Goal: Information Seeking & Learning: Learn about a topic

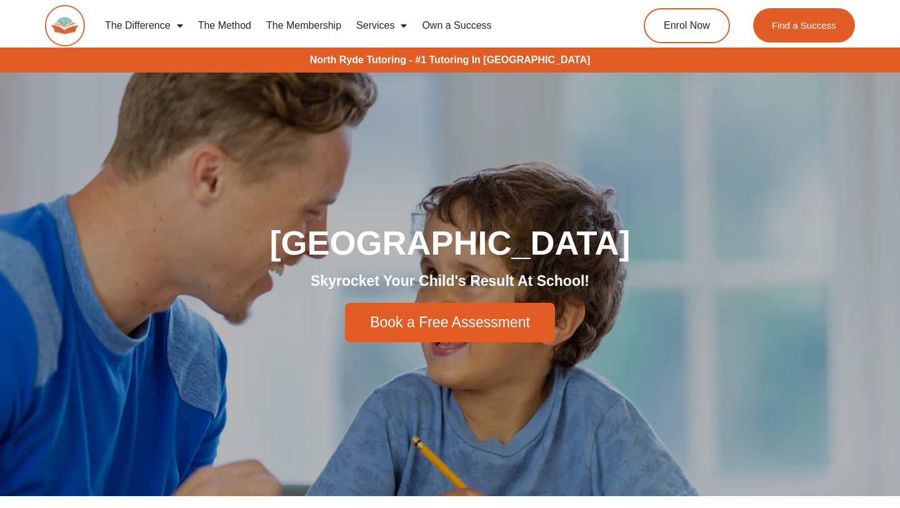
click at [299, 27] on link "The Membership" at bounding box center [304, 25] width 90 height 29
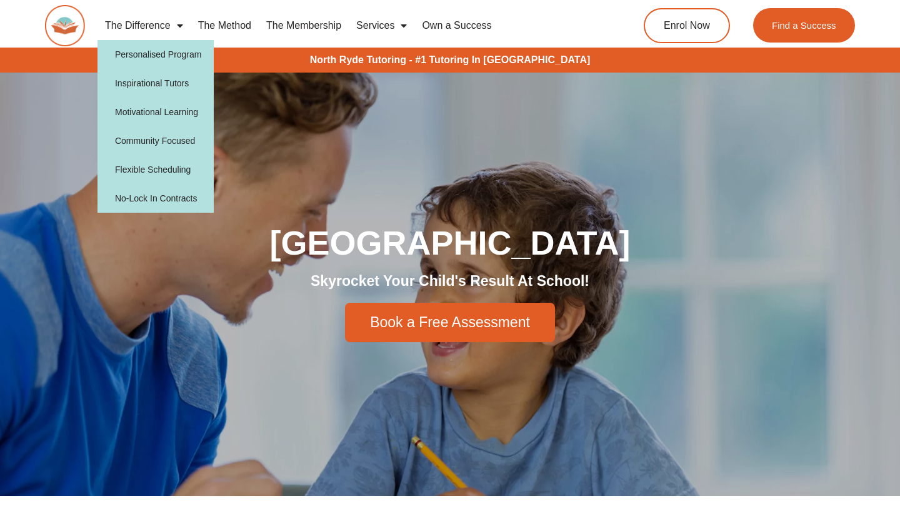
click at [152, 21] on link "The Difference" at bounding box center [144, 25] width 93 height 29
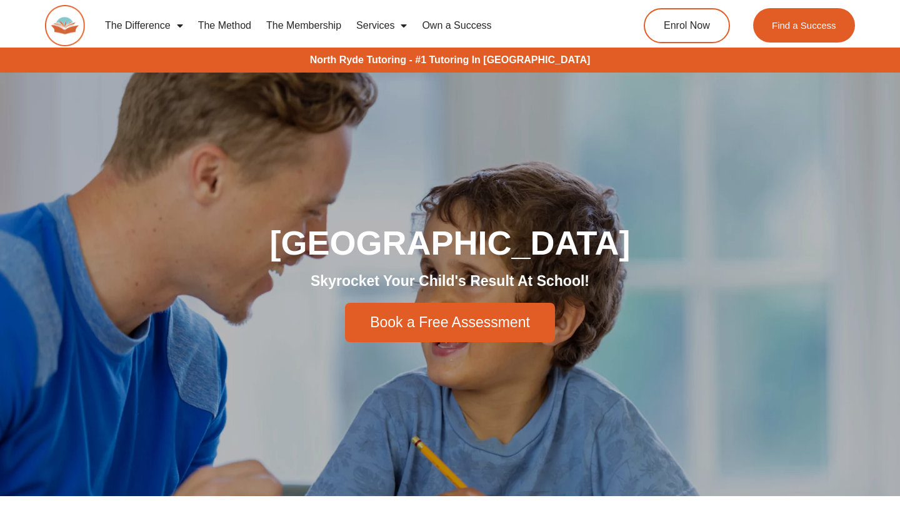
click at [164, 24] on link "The Difference" at bounding box center [144, 25] width 93 height 29
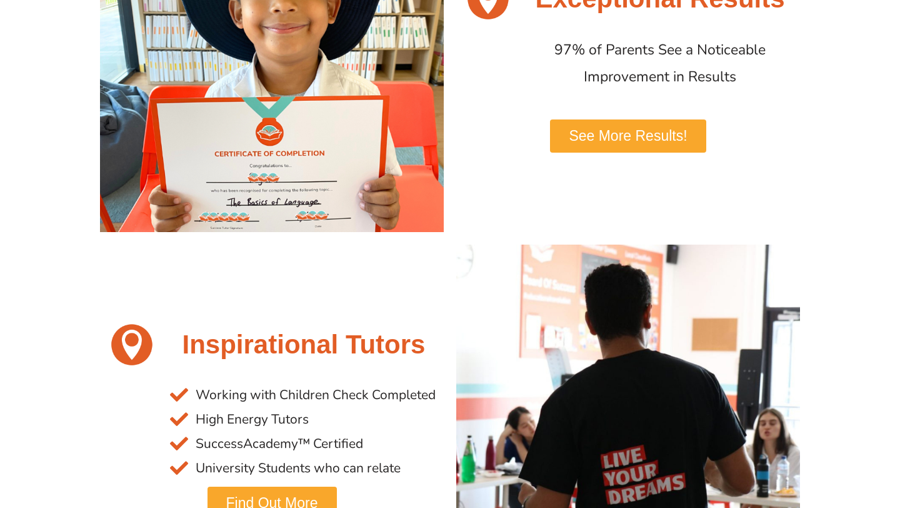
scroll to position [199, 0]
